Goal: Information Seeking & Learning: Check status

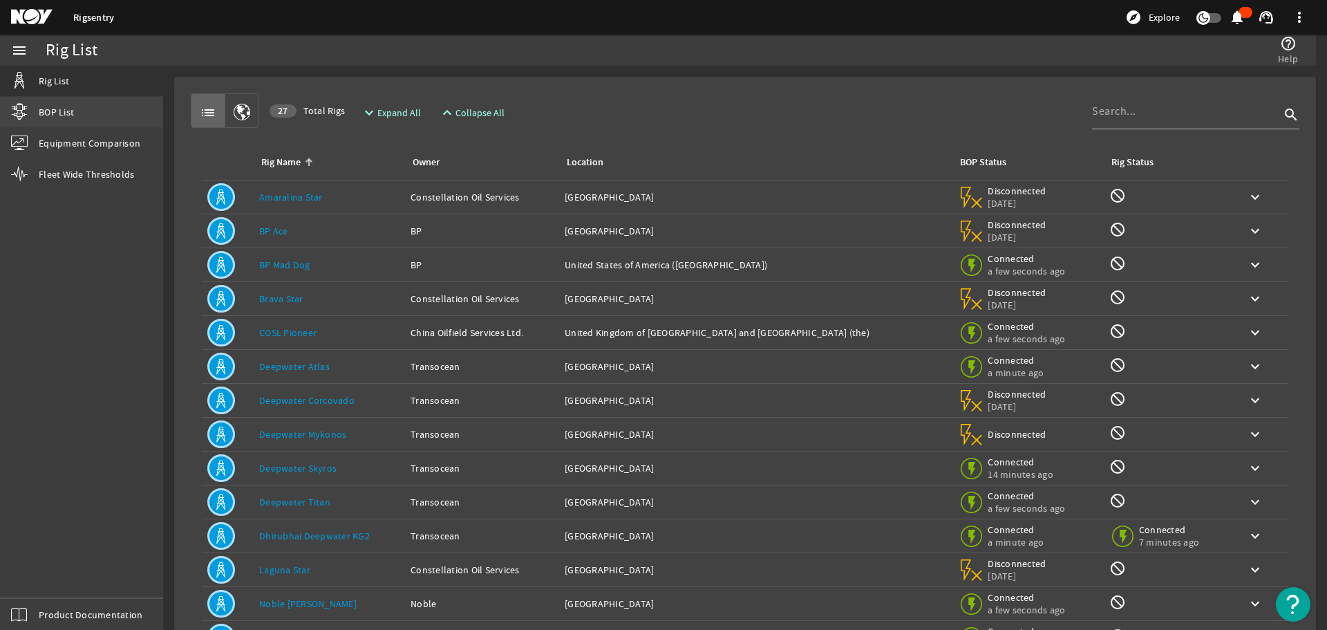
click at [67, 113] on span "BOP List" at bounding box center [56, 112] width 35 height 14
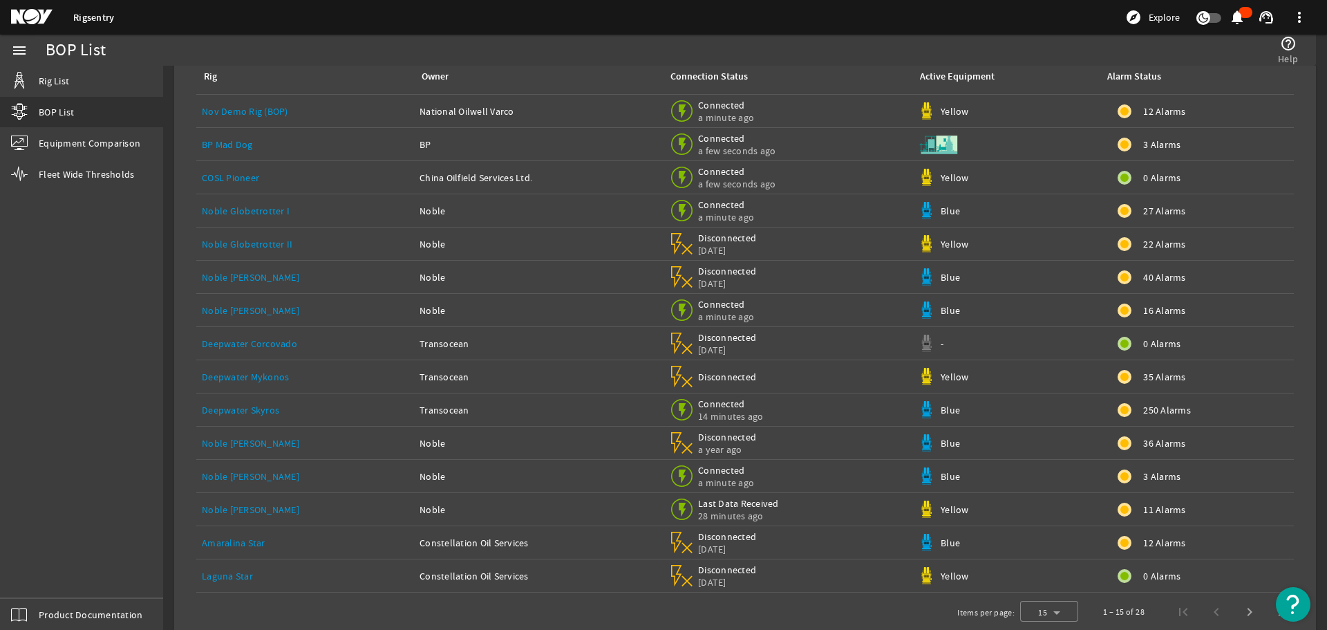
scroll to position [104, 0]
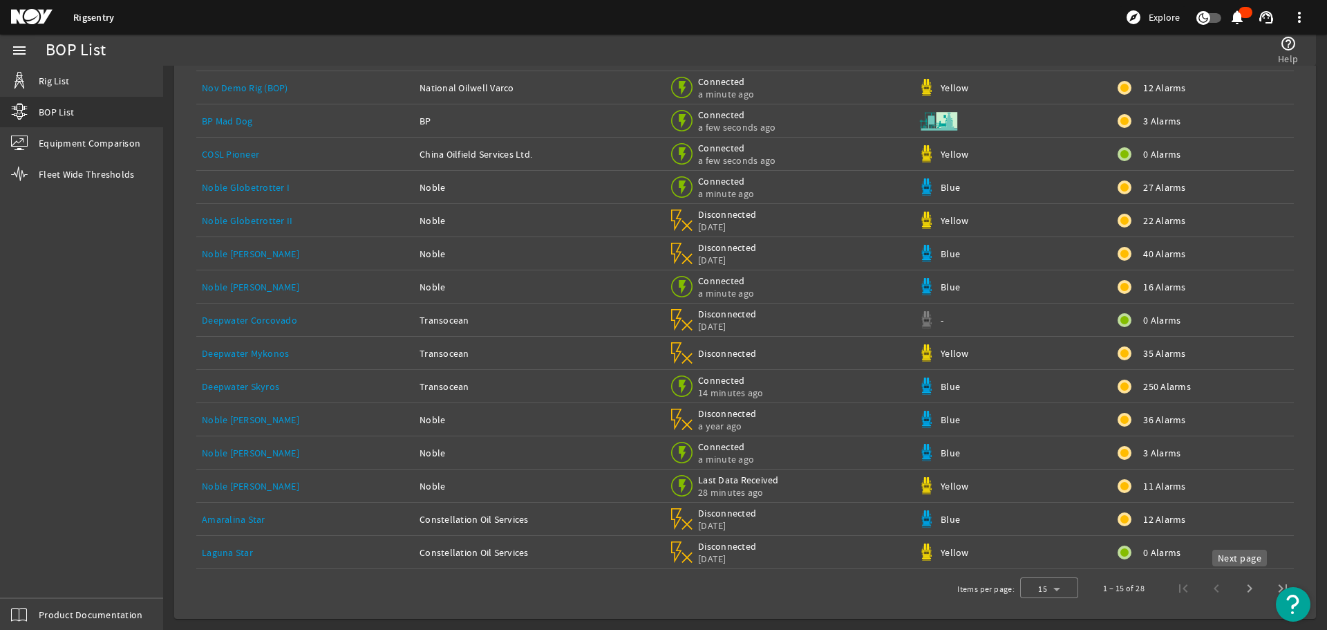
click at [1239, 583] on span "Next page" at bounding box center [1249, 588] width 33 height 33
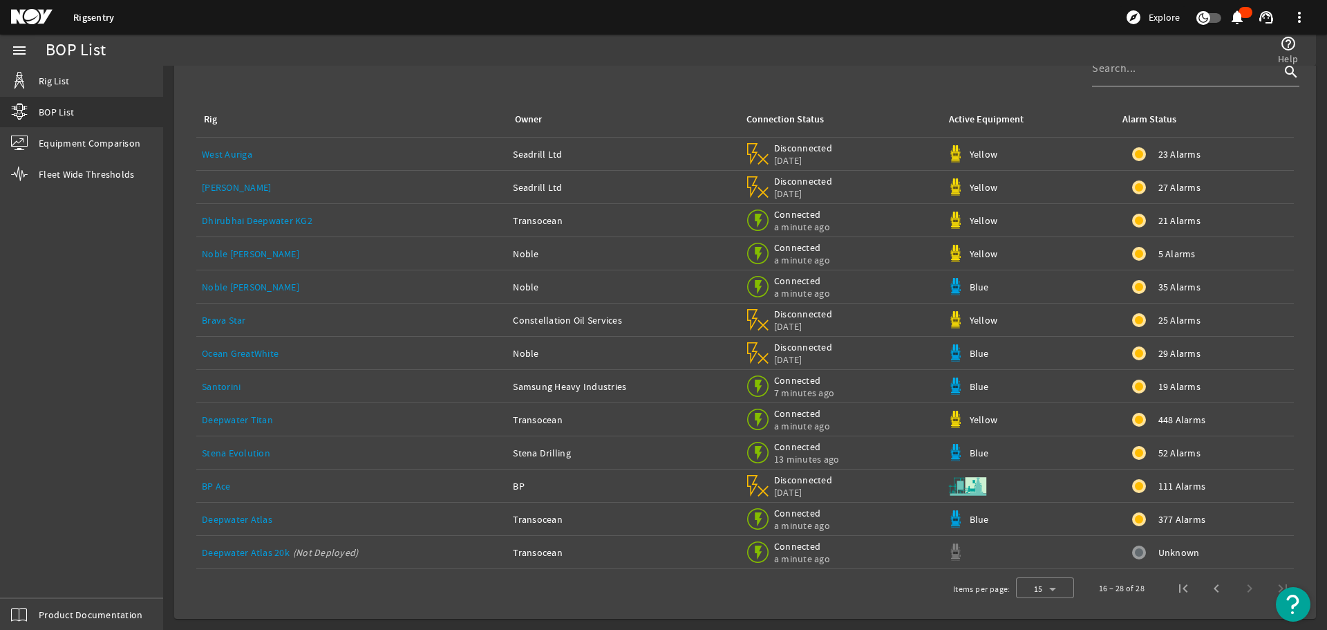
scroll to position [37, 0]
click at [240, 286] on link "Noble [PERSON_NAME]" at bounding box center [250, 287] width 97 height 12
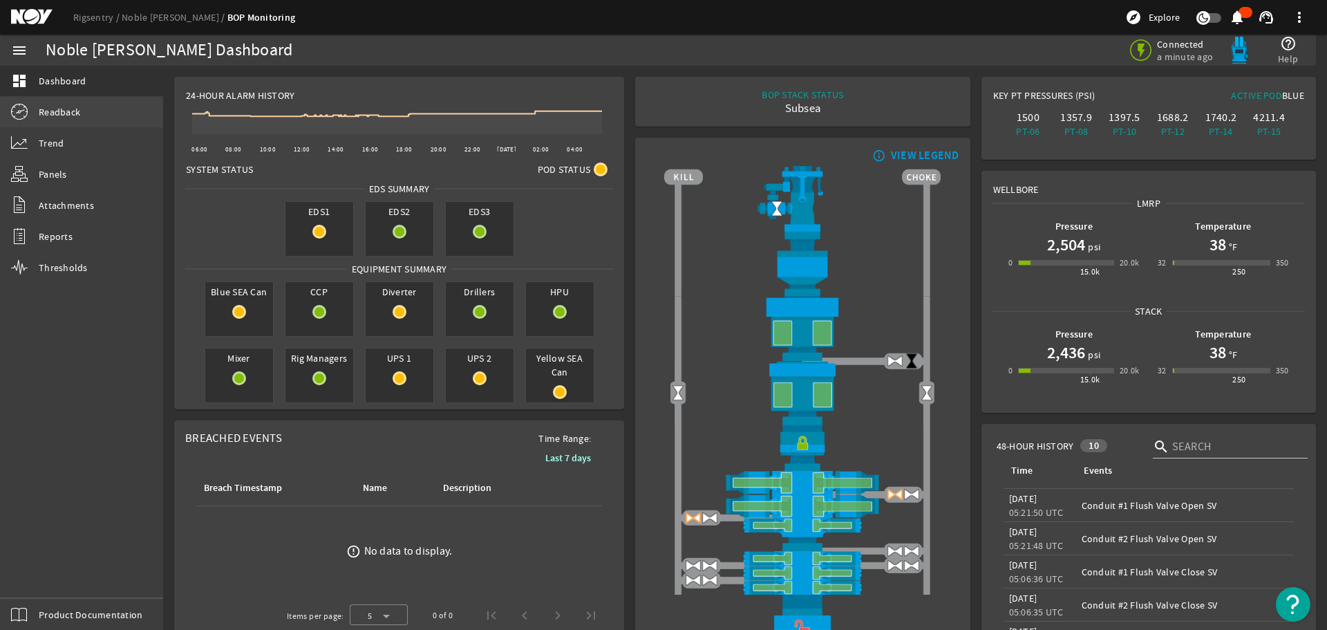
click at [82, 115] on link "Readback" at bounding box center [81, 112] width 163 height 30
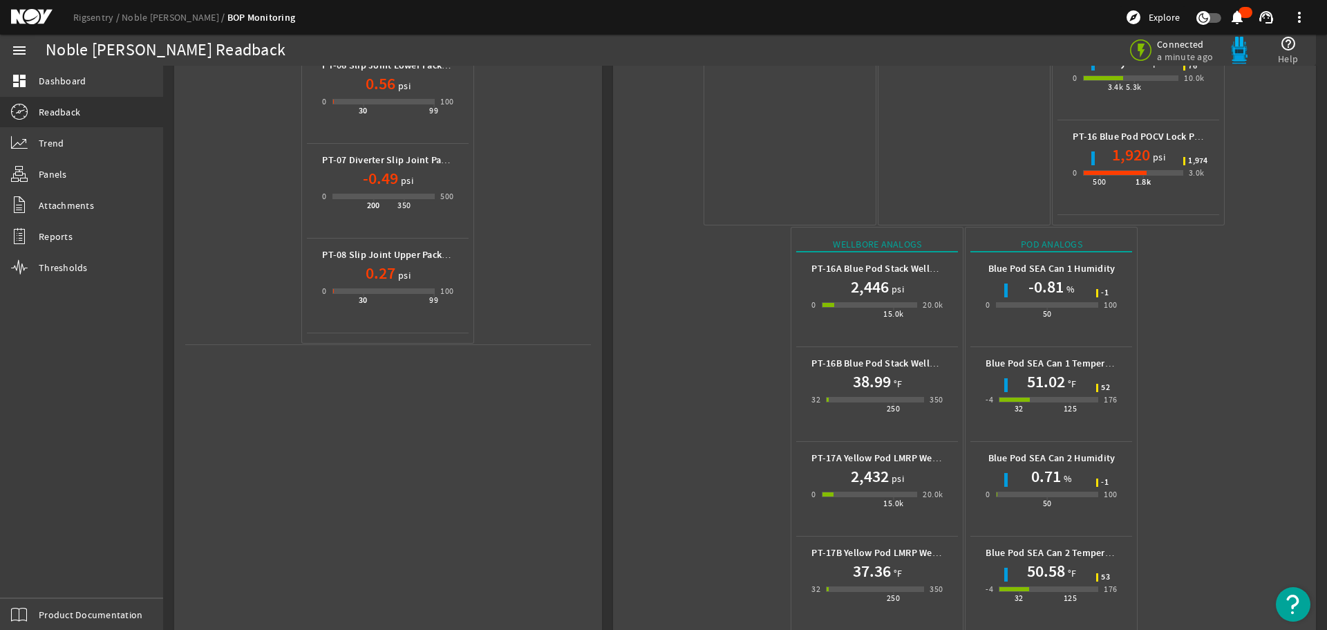
scroll to position [616, 0]
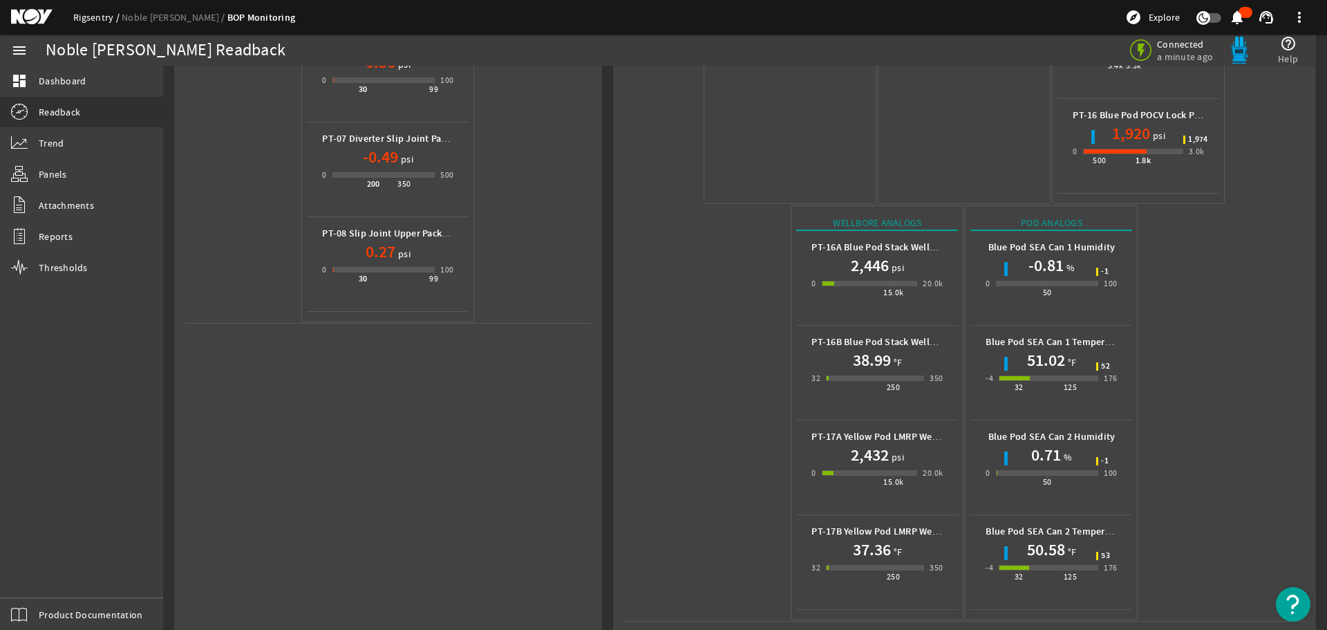
click at [93, 19] on link "Rigsentry" at bounding box center [97, 17] width 48 height 12
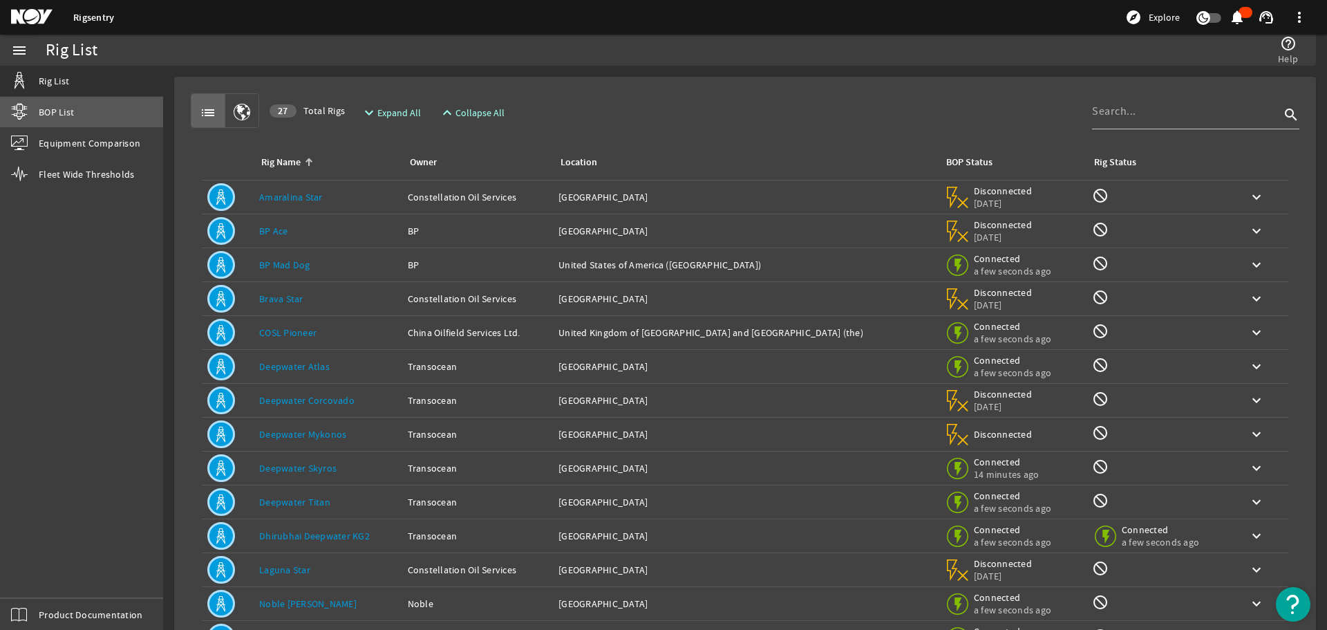
click at [71, 118] on span "BOP List" at bounding box center [56, 112] width 35 height 14
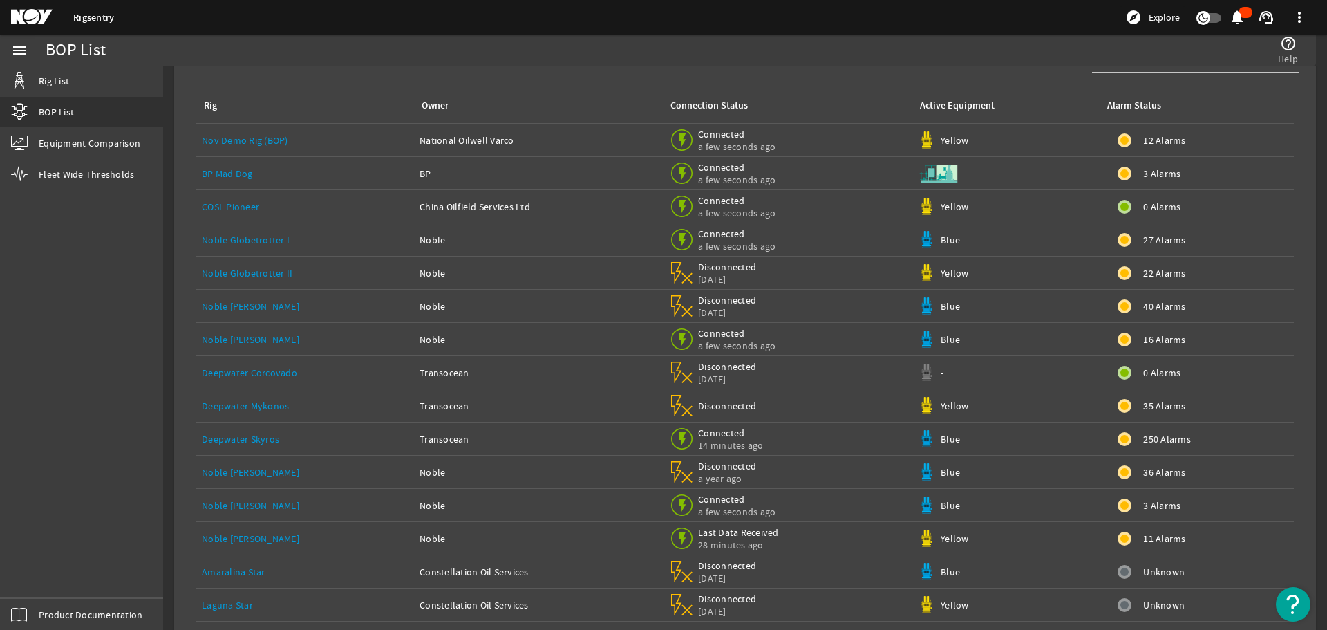
scroll to position [104, 0]
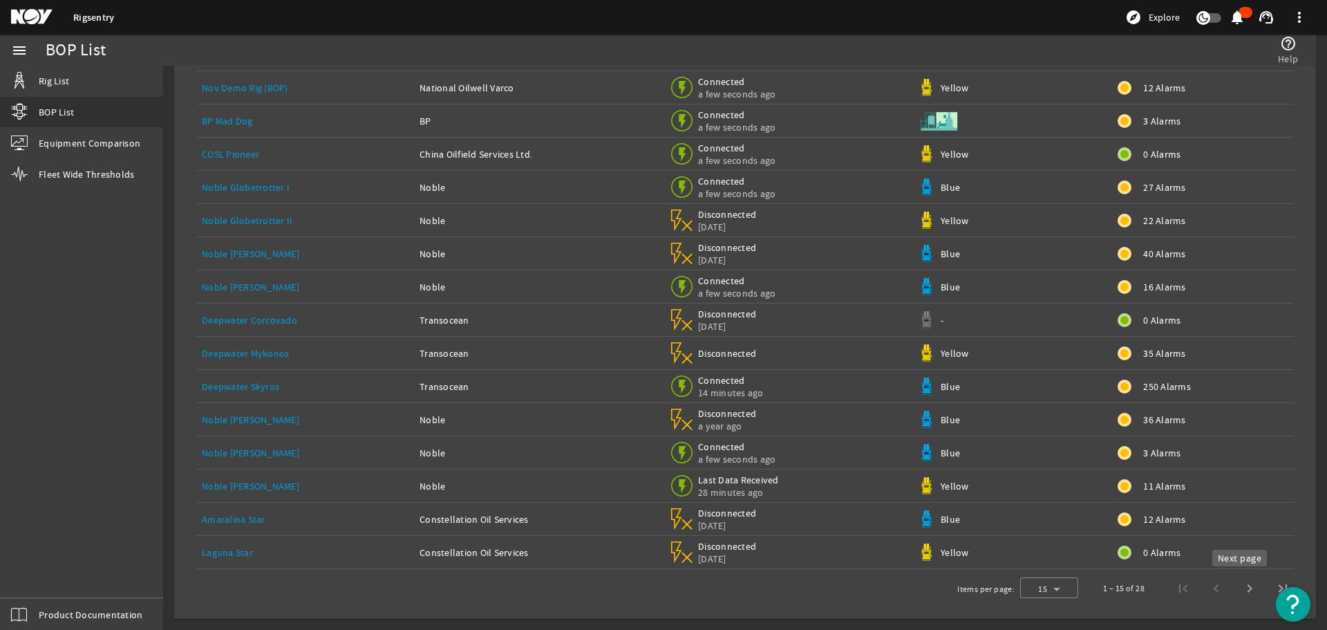
click at [1236, 586] on span "Next page" at bounding box center [1249, 588] width 33 height 33
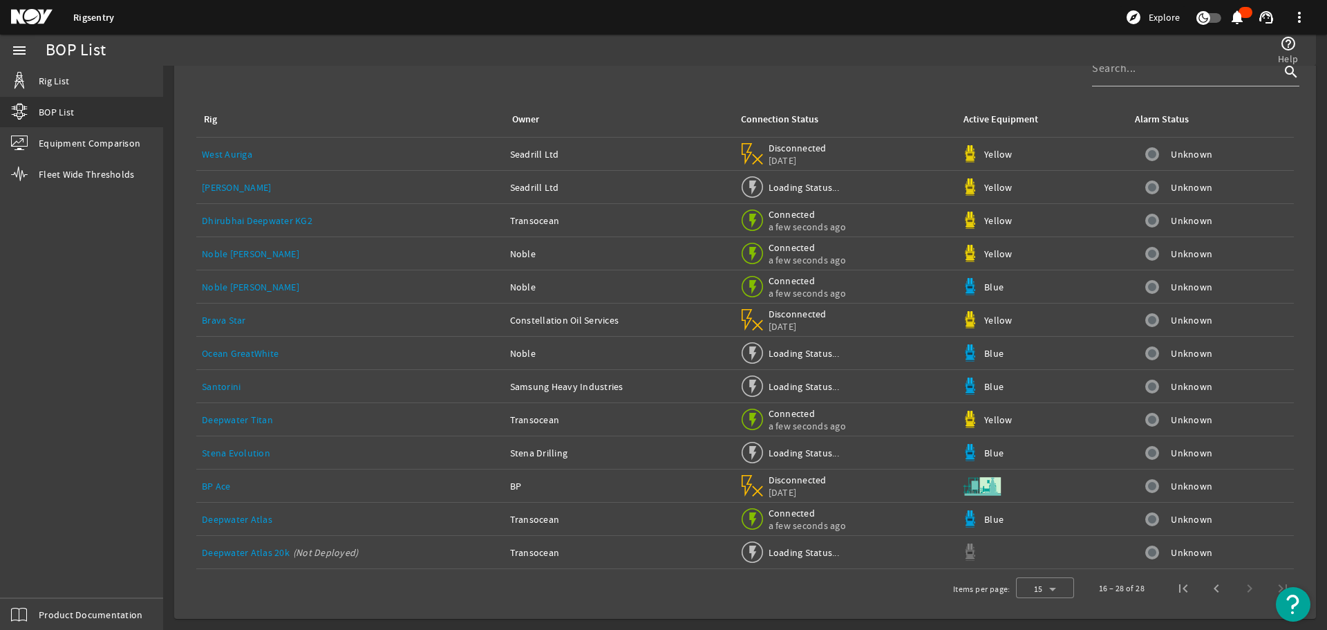
scroll to position [37, 0]
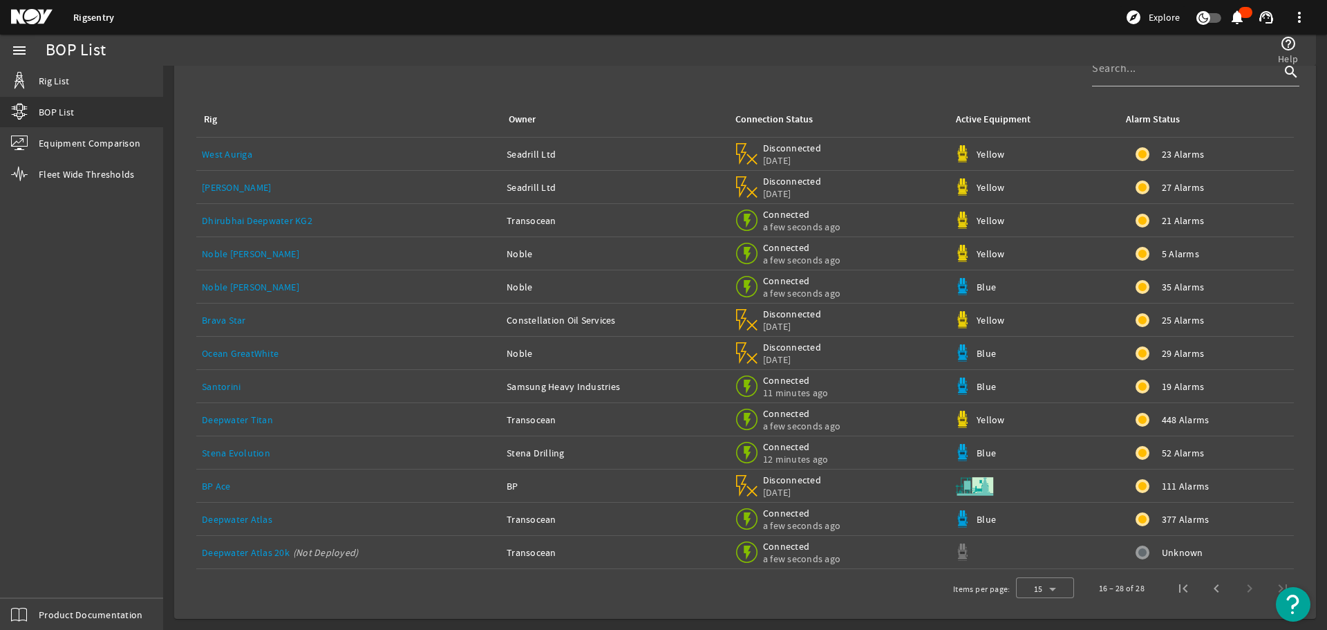
drag, startPoint x: 254, startPoint y: 500, endPoint x: 239, endPoint y: 511, distance: 18.2
click at [247, 506] on tbody "West Auriga Seadrill Ltd Disconnected [DATE] Yellow 23 Alarms [PERSON_NAME] Sea…" at bounding box center [745, 353] width 1098 height 431
click at [251, 453] on link "Stena Evolution" at bounding box center [236, 453] width 68 height 12
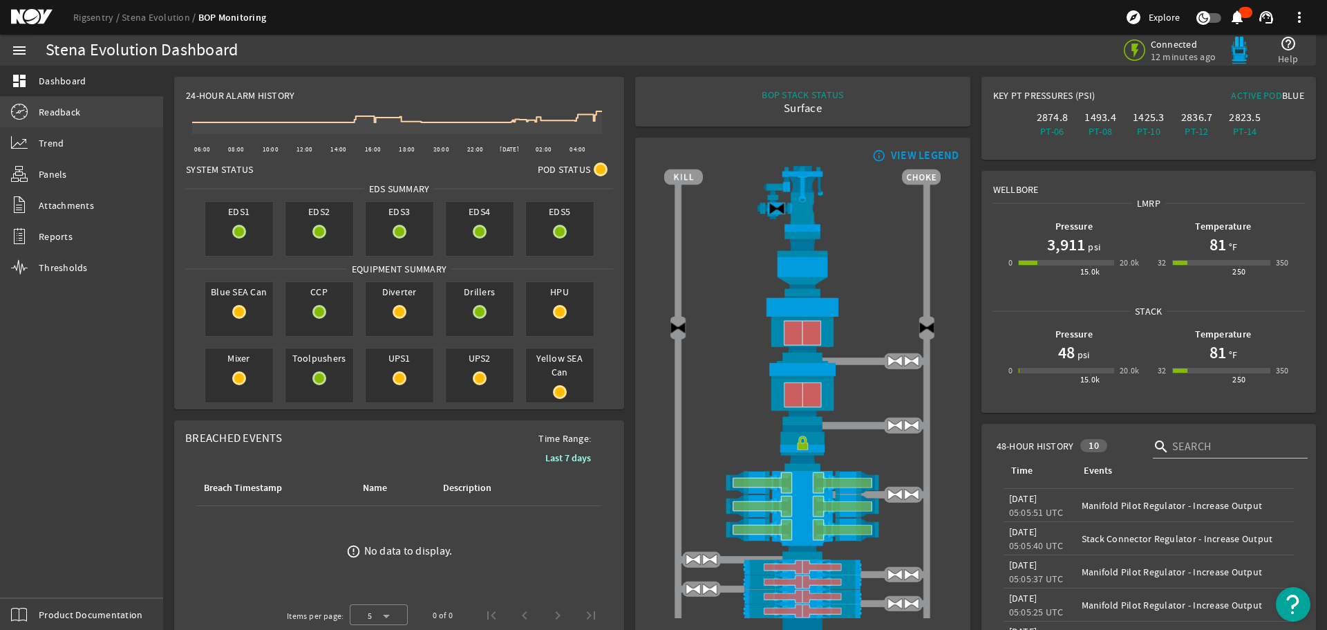
click at [63, 109] on span "Readback" at bounding box center [59, 112] width 41 height 14
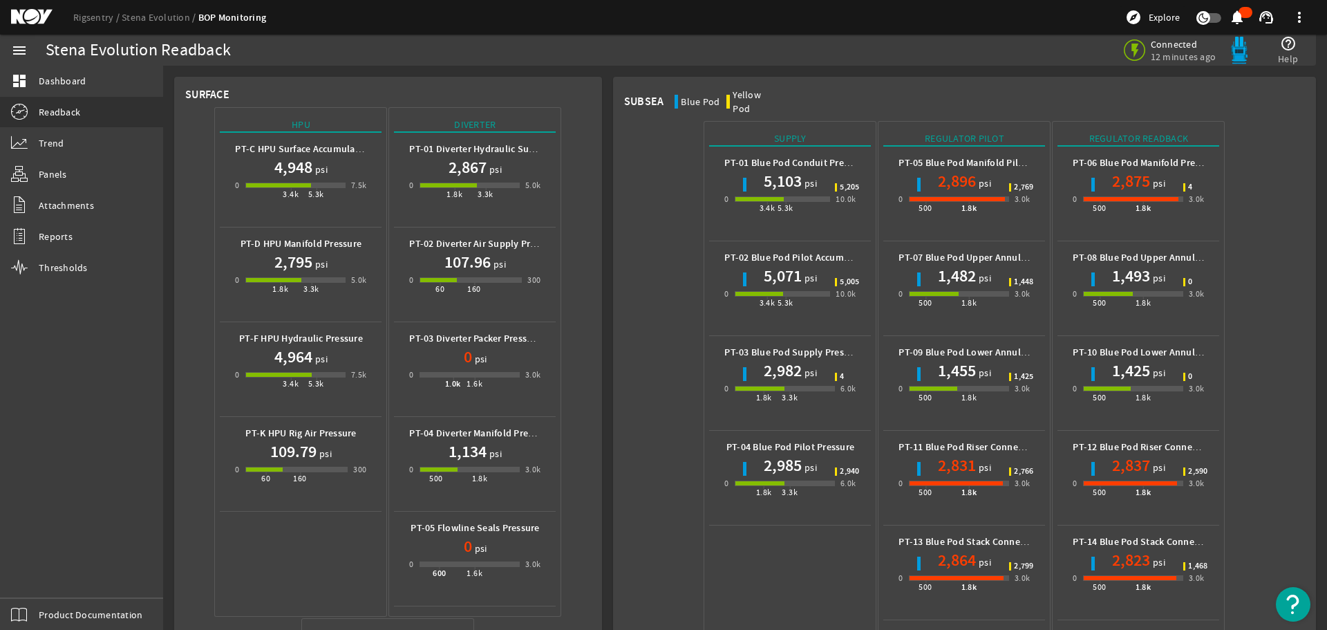
click at [1254, 330] on div "Supply PT-01 Blue Pod Conduit Pressure 5,103 psi 0 3.4k 5.3k 10.0k 5,205 PT-02 …" at bounding box center [964, 631] width 681 height 1022
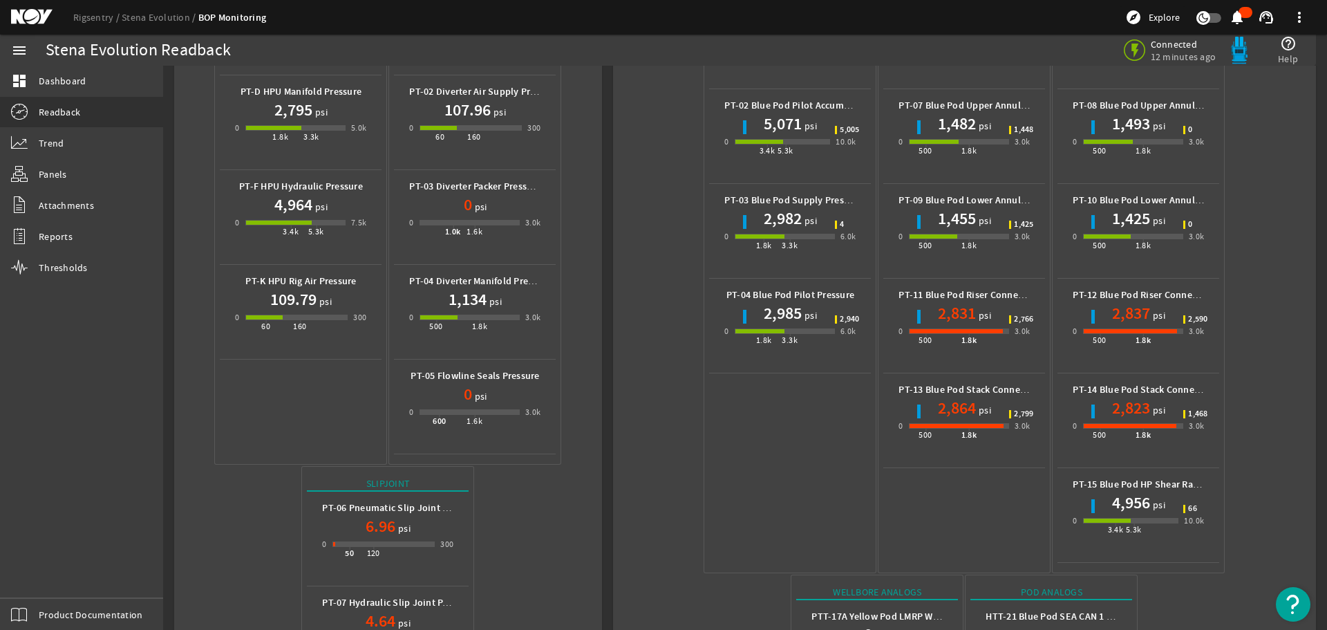
scroll to position [521, 0]
